Goal: Task Accomplishment & Management: Use online tool/utility

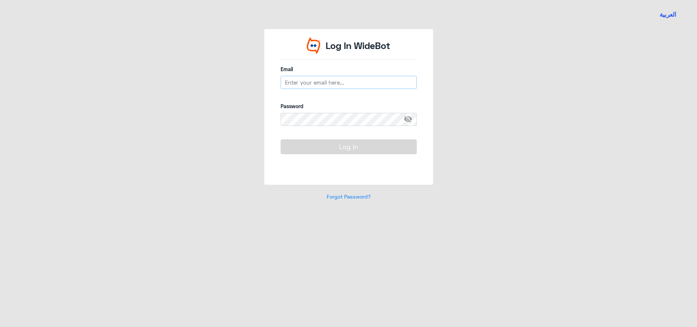
click at [312, 85] on input "email" at bounding box center [349, 82] width 136 height 13
click at [316, 87] on input "n_qirnas" at bounding box center [349, 82] width 136 height 13
type input "[EMAIL_ADDRESS][DOMAIN_NAME]"
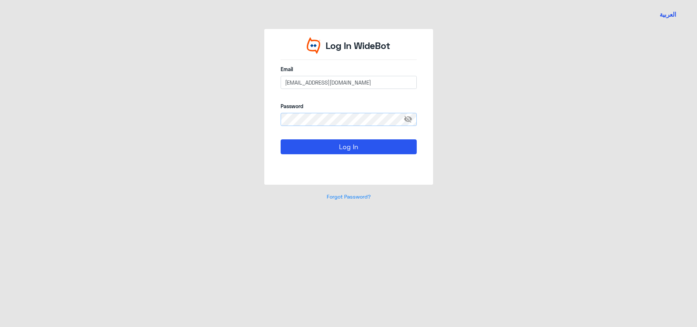
click at [281, 139] on button "Log In" at bounding box center [349, 146] width 136 height 15
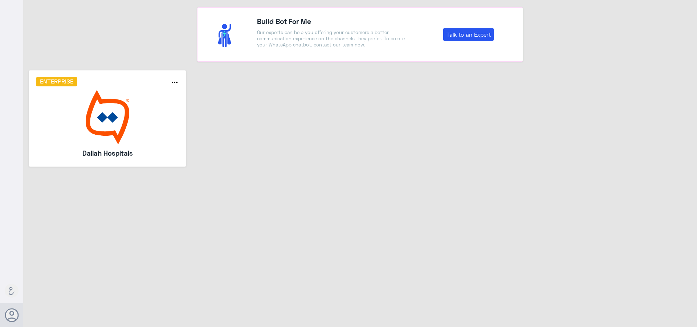
click at [104, 105] on img at bounding box center [107, 117] width 143 height 54
